Goal: Transaction & Acquisition: Subscribe to service/newsletter

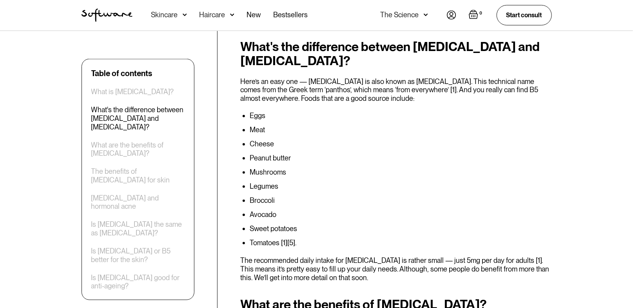
scroll to position [510, 0]
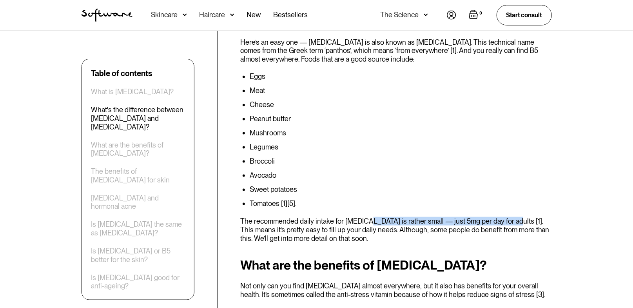
drag, startPoint x: 506, startPoint y: 213, endPoint x: 365, endPoint y: 210, distance: 140.7
click at [365, 217] on p "The recommended daily intake for vitamin B5 is rather small — just 5mg per day …" at bounding box center [396, 229] width 312 height 25
click at [397, 221] on p "The recommended daily intake for vitamin B5 is rather small — just 5mg per day …" at bounding box center [396, 229] width 312 height 25
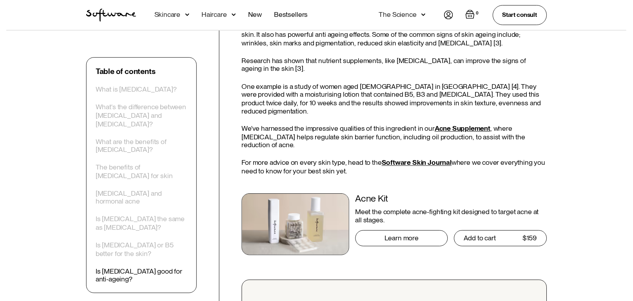
scroll to position [1489, 0]
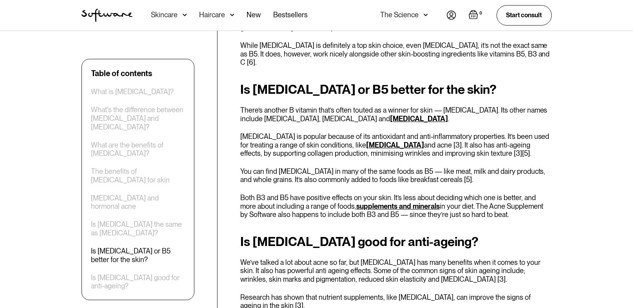
click at [180, 15] on div "Skincare" at bounding box center [169, 15] width 36 height 31
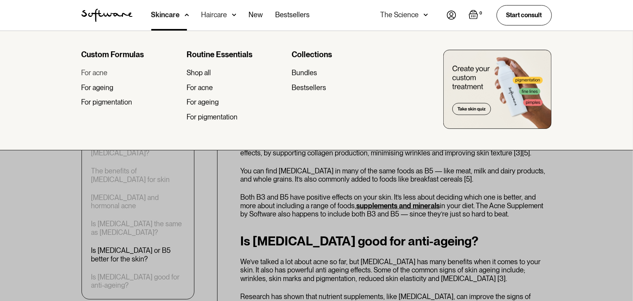
click at [101, 74] on div "For acne" at bounding box center [95, 73] width 26 height 9
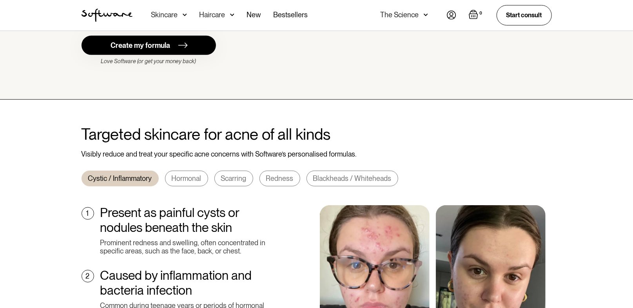
scroll to position [118, 0]
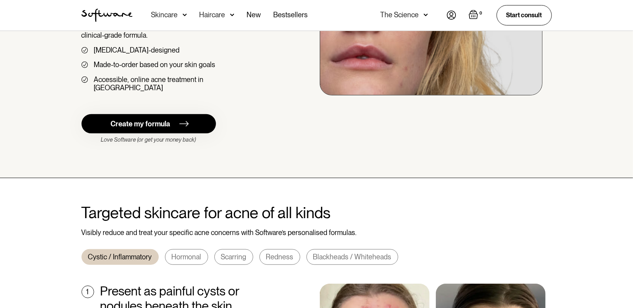
click at [192, 115] on link "Create my formula" at bounding box center [149, 123] width 134 height 19
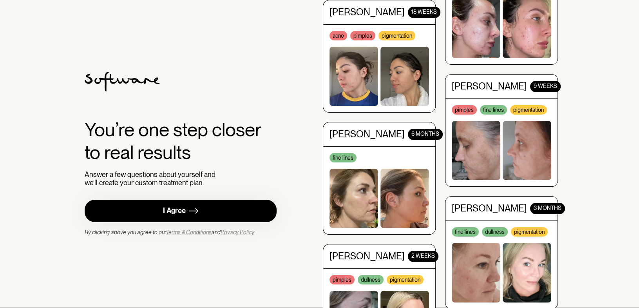
click at [212, 208] on link "I Agree" at bounding box center [181, 210] width 192 height 22
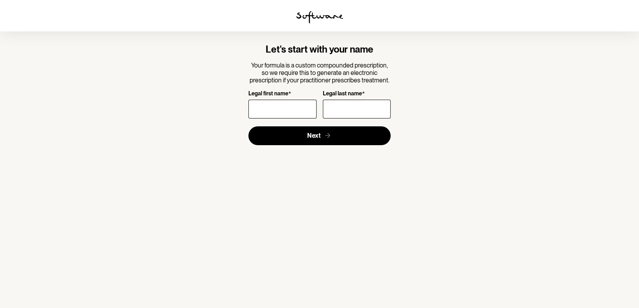
click at [291, 112] on input "Legal first name *" at bounding box center [282, 109] width 68 height 19
click at [432, 119] on section "Let's start with your name Your formula is a custom compounded prescription, so…" at bounding box center [319, 154] width 639 height 308
